Goal: Transaction & Acquisition: Book appointment/travel/reservation

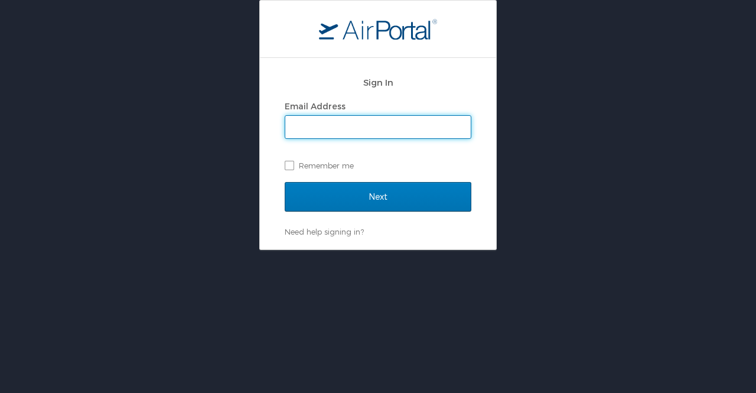
click at [367, 128] on input "Email Address" at bounding box center [378, 127] width 186 height 22
type input "heidi.likins@pikespeak.edu"
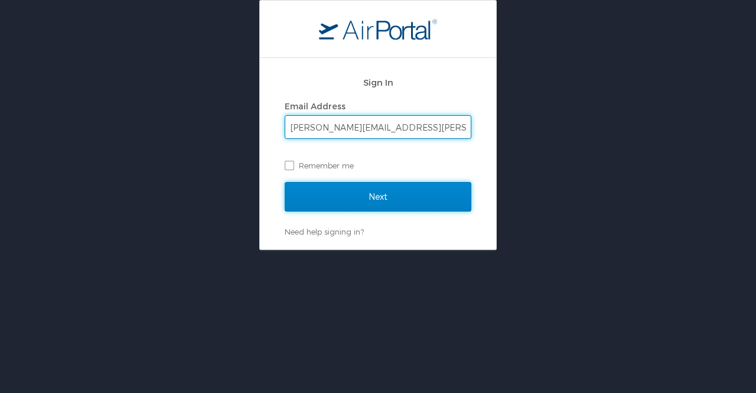
click at [367, 194] on input "Next" at bounding box center [378, 197] width 187 height 30
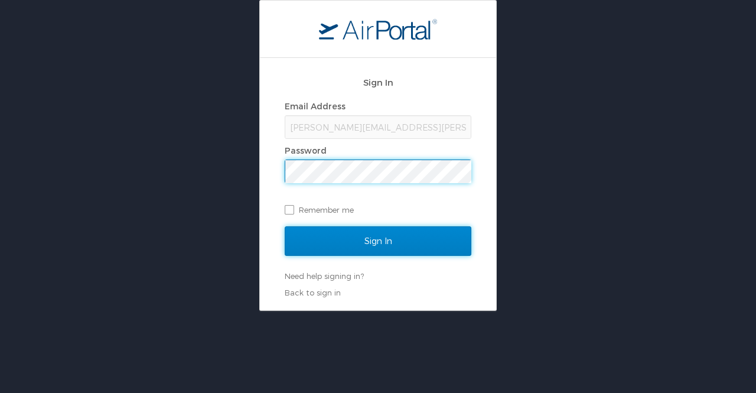
click at [388, 240] on input "Sign In" at bounding box center [378, 241] width 187 height 30
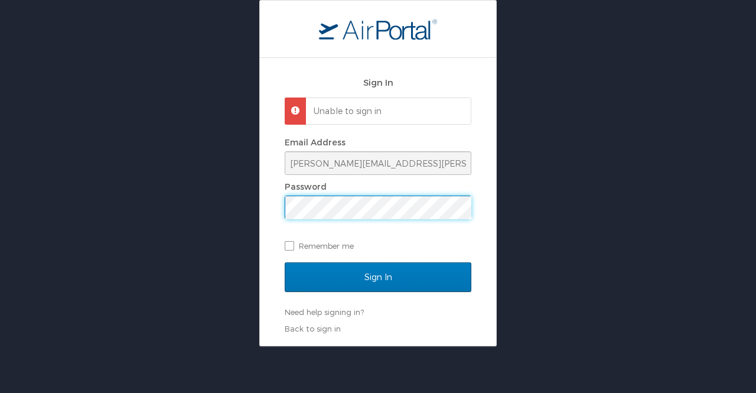
click at [266, 204] on div "Sign In Unable to sign in Email Address heidi.likins@pikespeak.edu Password Rem…" at bounding box center [378, 202] width 236 height 288
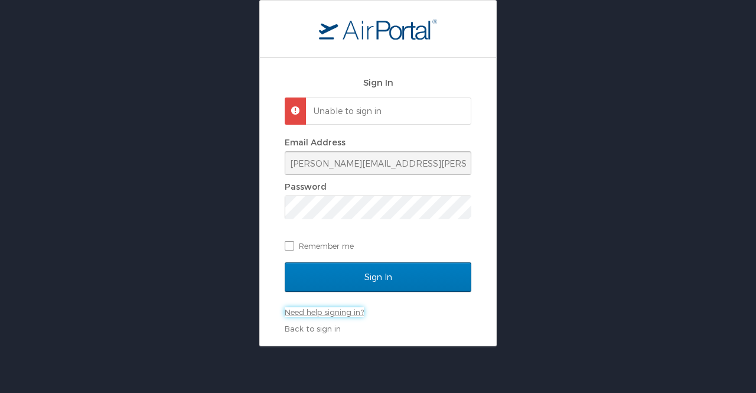
click at [330, 313] on link "Need help signing in?" at bounding box center [324, 311] width 79 height 9
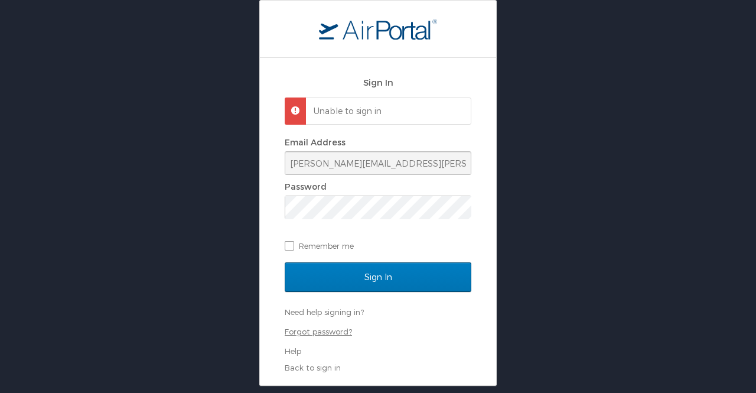
click at [323, 332] on link "Forgot password?" at bounding box center [318, 331] width 67 height 9
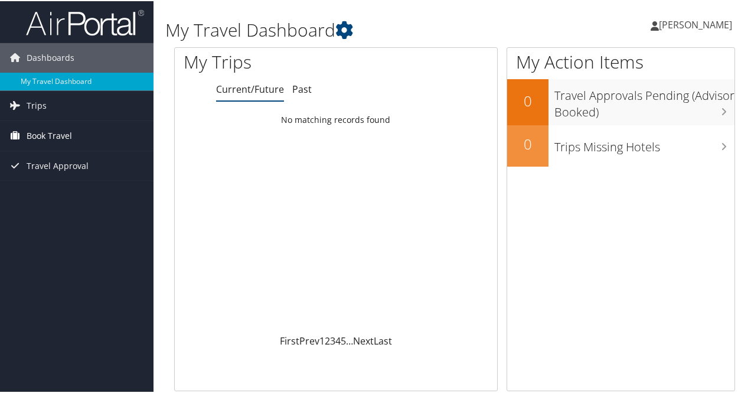
click at [40, 135] on span "Book Travel" at bounding box center [49, 135] width 45 height 30
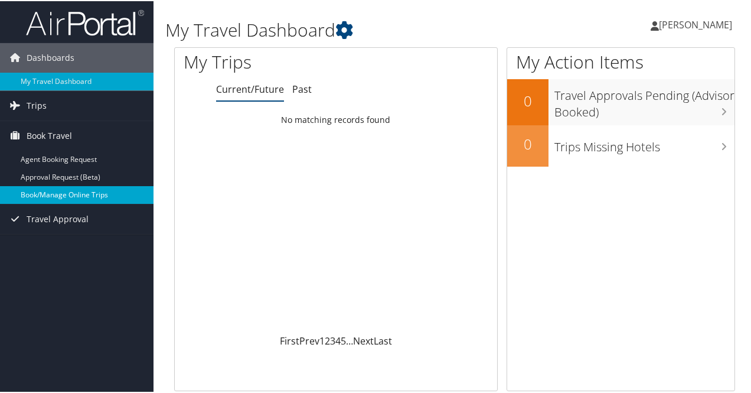
click at [60, 196] on link "Book/Manage Online Trips" at bounding box center [77, 194] width 154 height 18
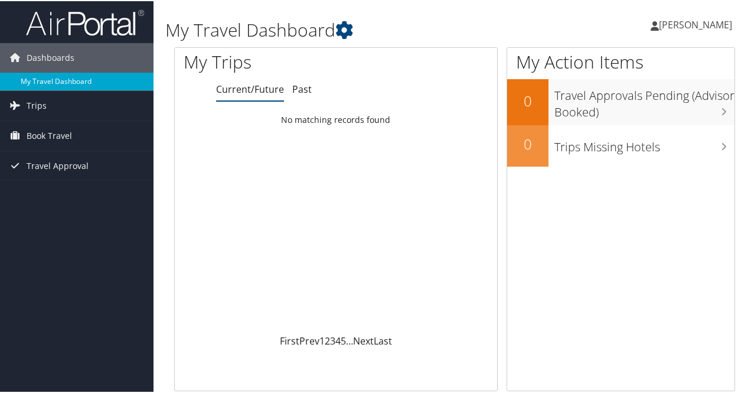
click at [49, 81] on link "My Travel Dashboard" at bounding box center [77, 80] width 154 height 18
click at [710, 25] on span "[PERSON_NAME]" at bounding box center [695, 23] width 73 height 13
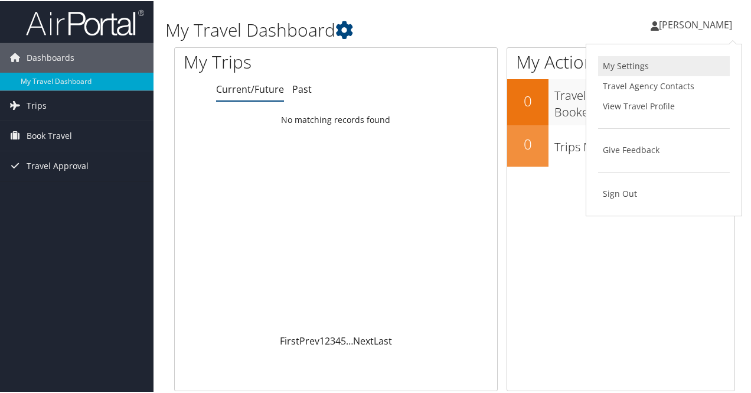
click at [619, 65] on link "My Settings" at bounding box center [664, 65] width 132 height 20
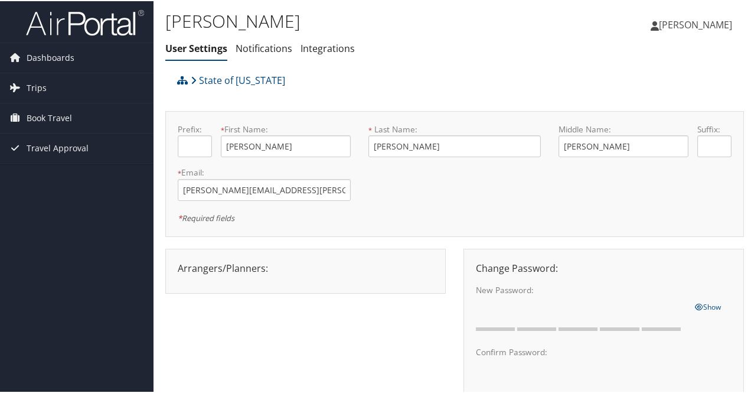
click at [701, 24] on span "[PERSON_NAME]" at bounding box center [695, 23] width 73 height 13
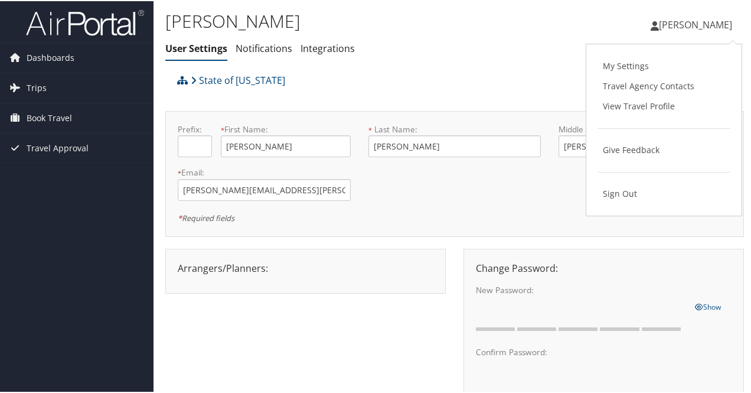
click at [633, 106] on link "View Travel Profile" at bounding box center [664, 105] width 132 height 20
